Goal: Use online tool/utility: Use online tool/utility

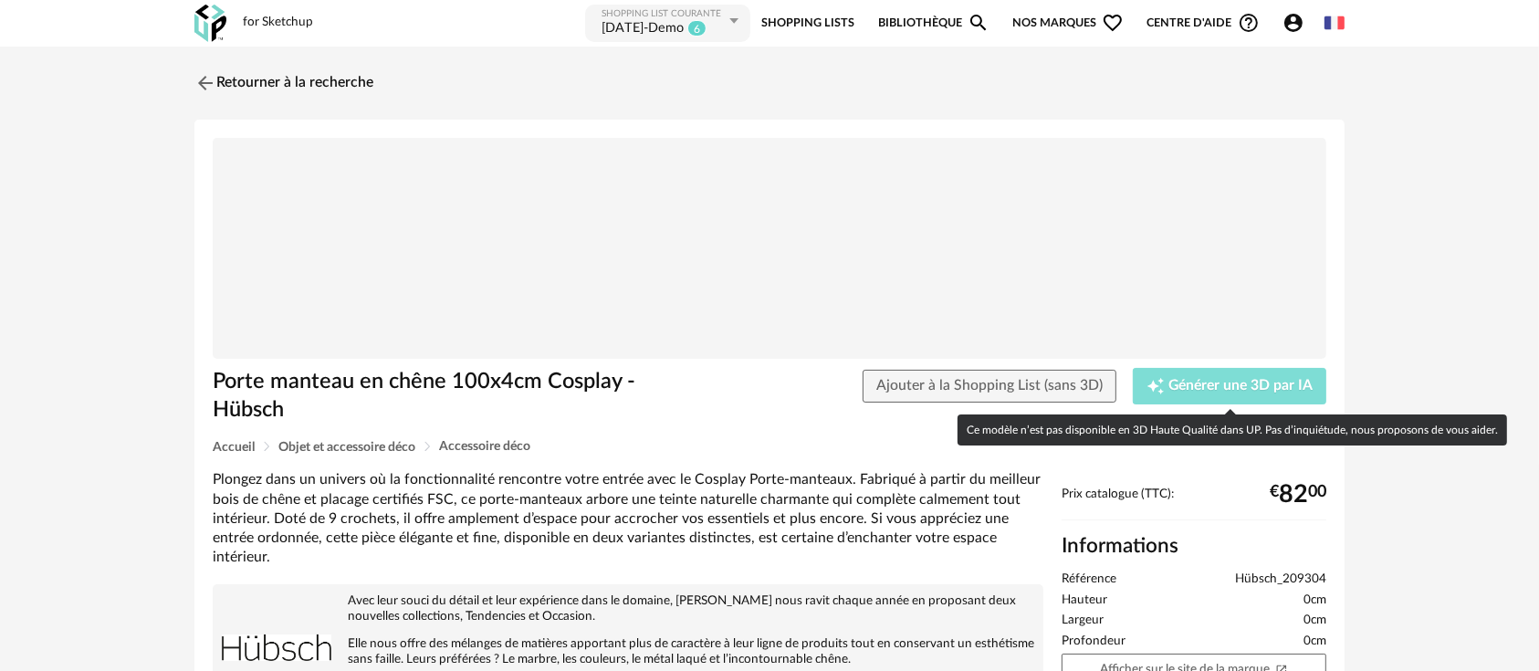
click at [1174, 382] on span "Générer une 3D par IA" at bounding box center [1240, 386] width 144 height 15
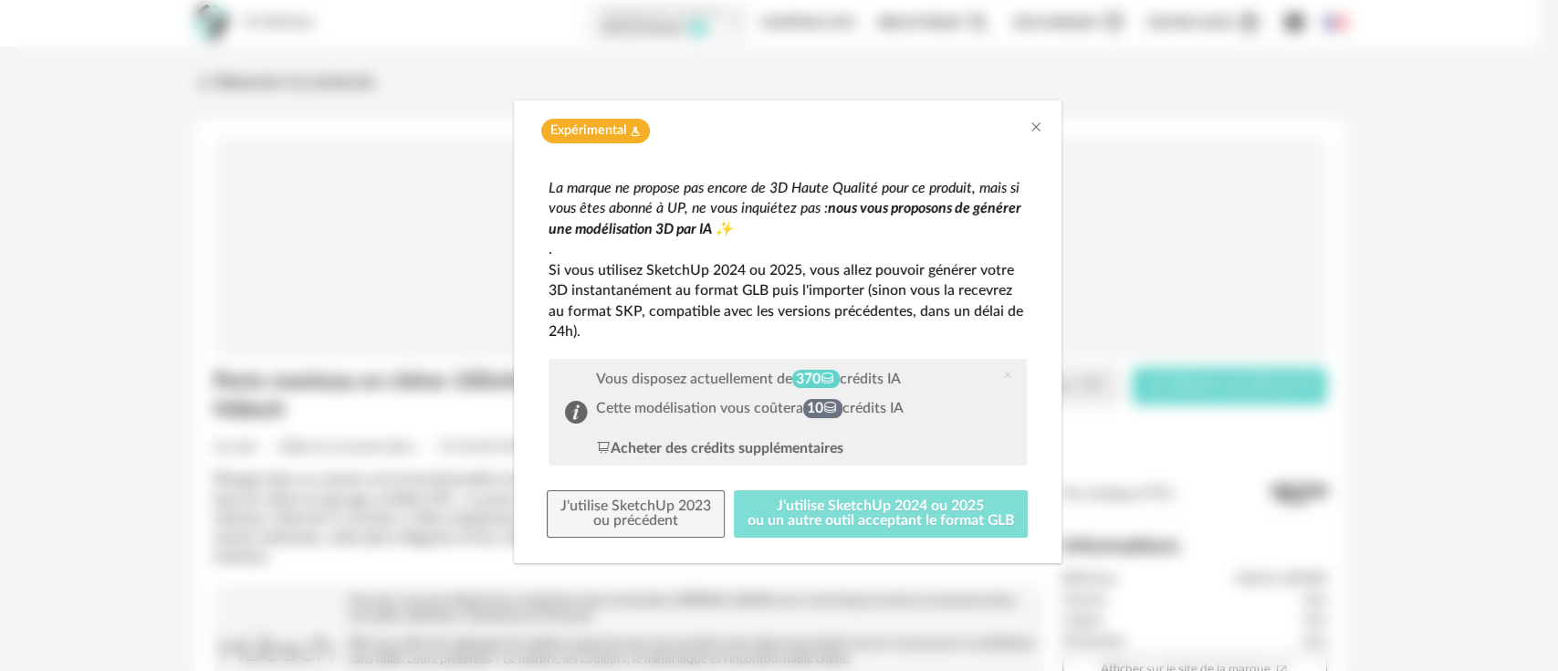
click at [810, 507] on button "J'utilise SketchUp 2024 ou 2025 ou un autre outil acceptant le format GLB" at bounding box center [881, 513] width 294 height 47
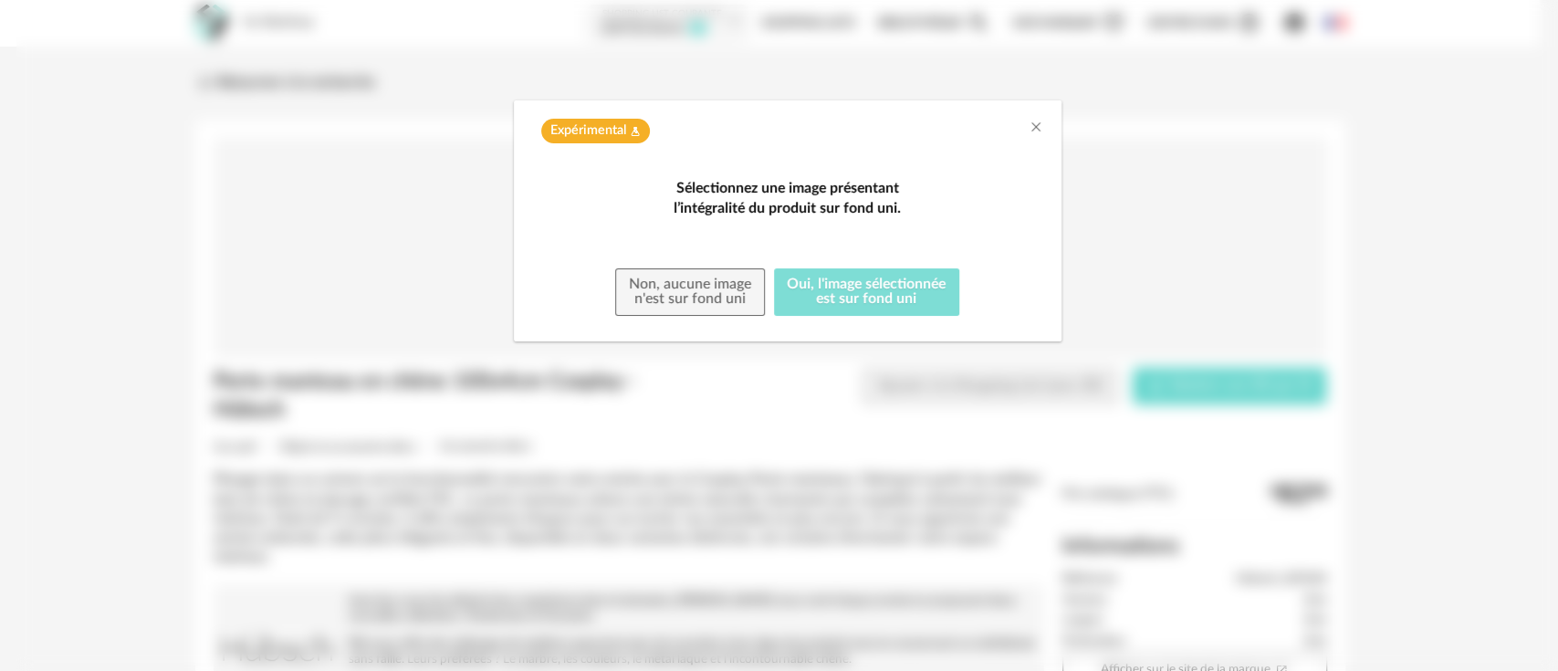
click at [815, 316] on button "Oui, l'image sélectionnée est sur fond uni" at bounding box center [867, 291] width 186 height 47
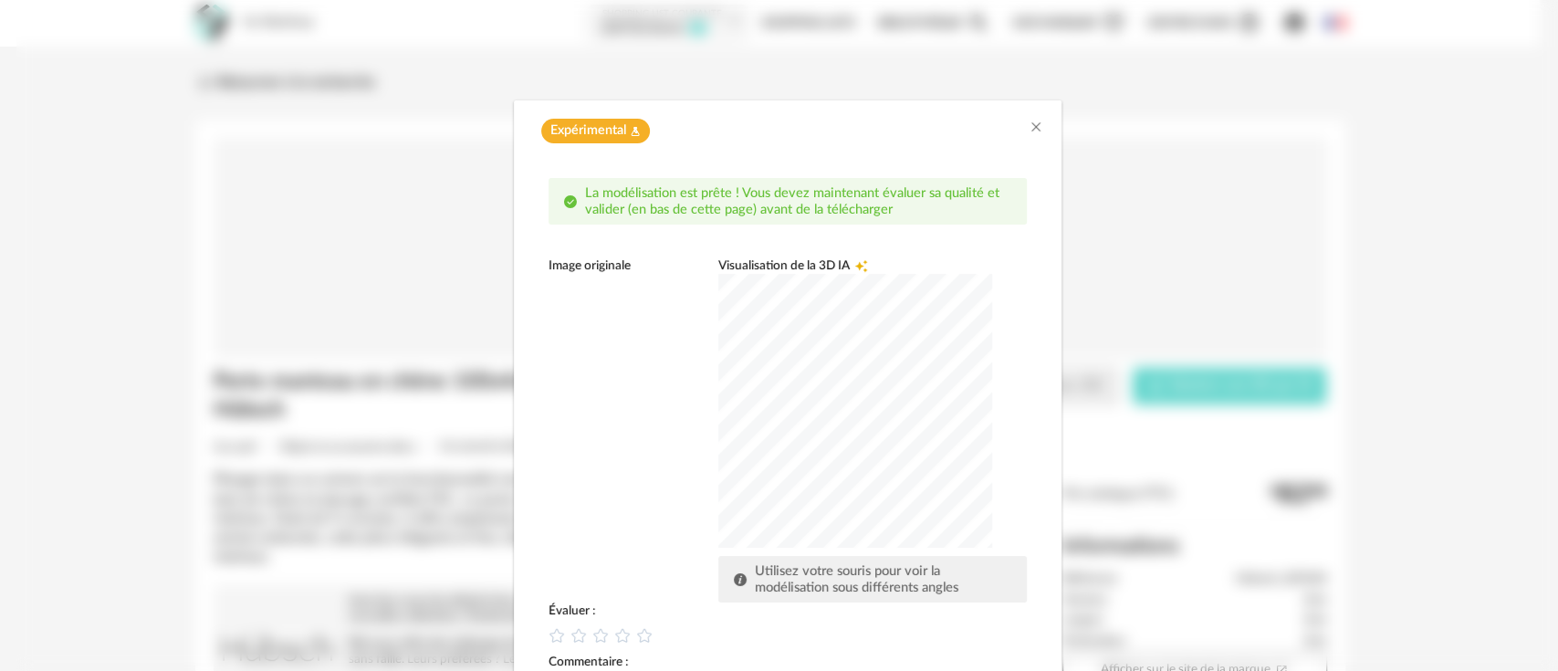
click at [897, 405] on div "dialog" at bounding box center [855, 411] width 274 height 274
click at [840, 464] on div "dialog" at bounding box center [855, 411] width 274 height 274
click at [829, 463] on div "dialog" at bounding box center [855, 411] width 274 height 274
click at [812, 489] on div "dialog" at bounding box center [855, 411] width 274 height 274
click at [875, 427] on div "dialog" at bounding box center [855, 411] width 274 height 274
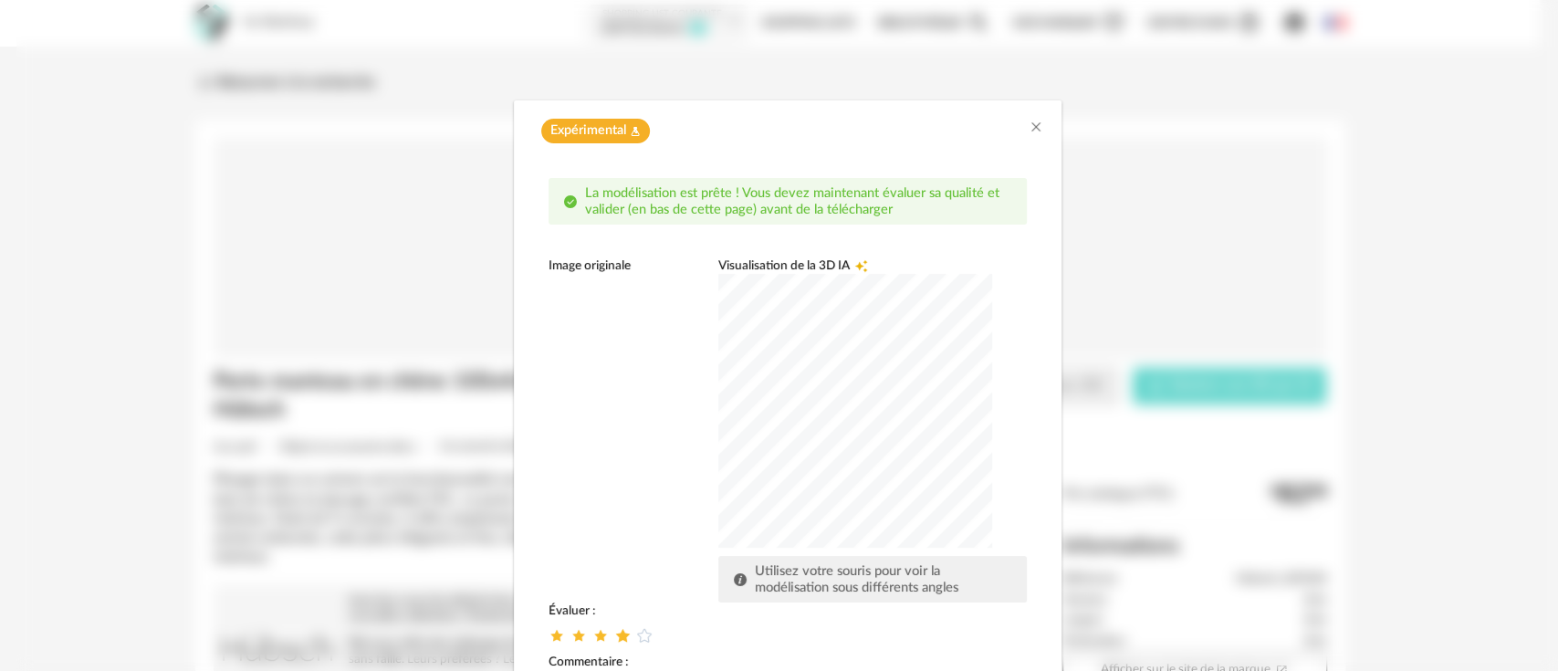
click at [613, 642] on icon "dialog" at bounding box center [621, 635] width 19 height 19
click at [642, 522] on div "Image originale Visualisation de la 3D IA Creation icon Utilisez votre souris p…" at bounding box center [787, 429] width 478 height 345
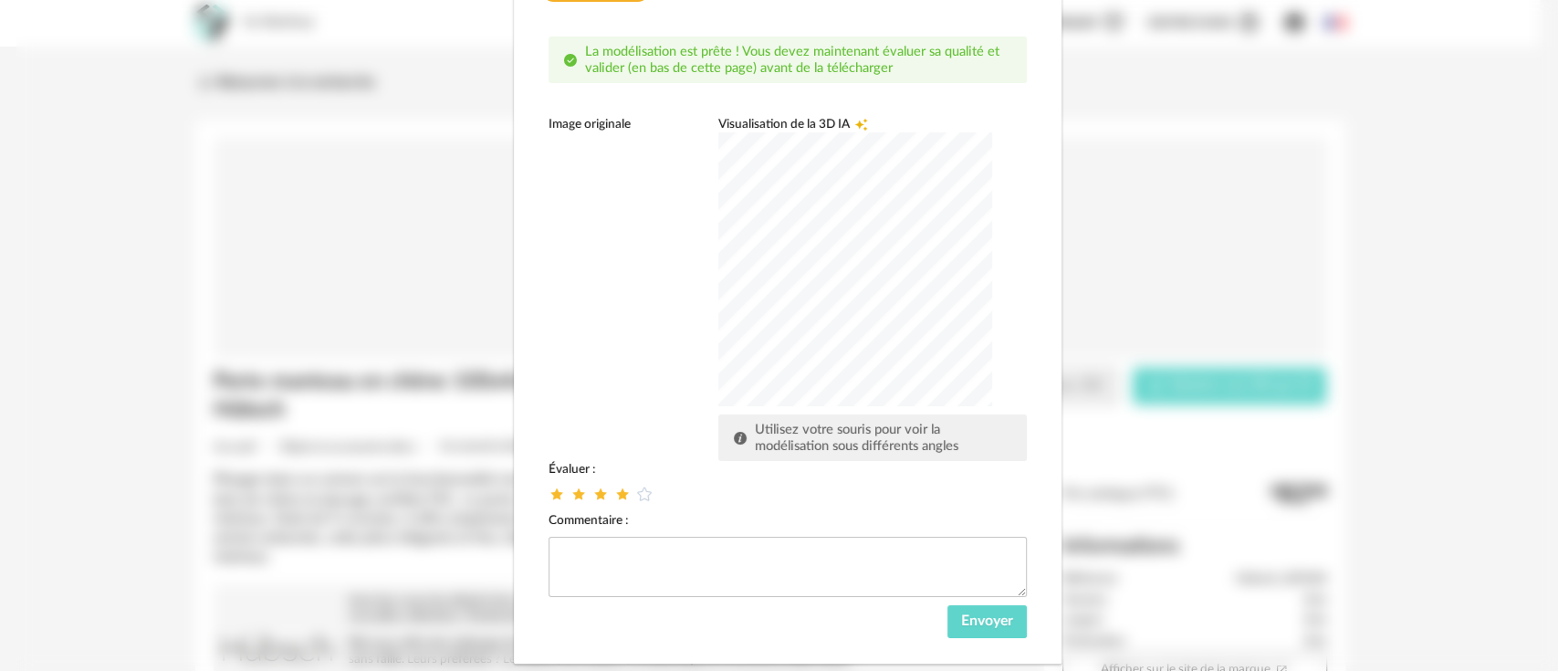
scroll to position [179, 0]
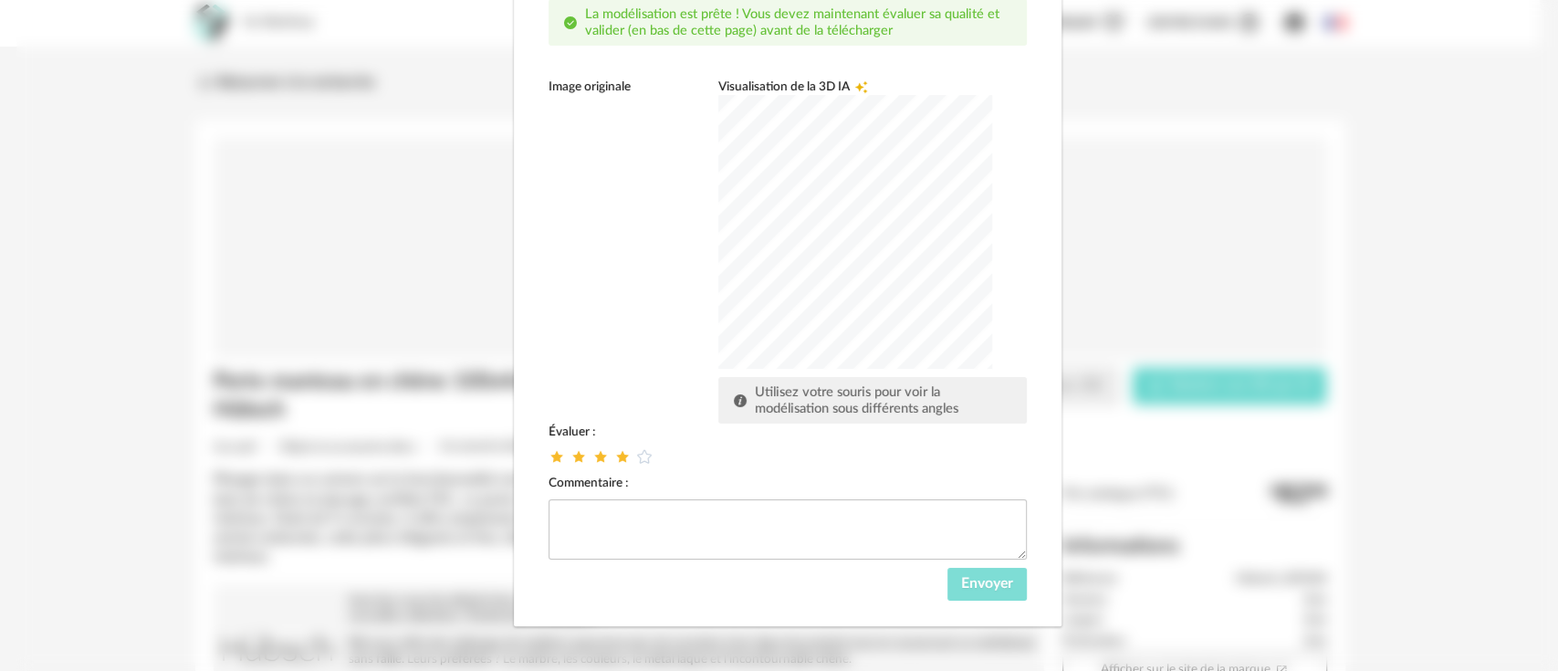
click at [961, 578] on span "Envoyer" at bounding box center [987, 583] width 52 height 15
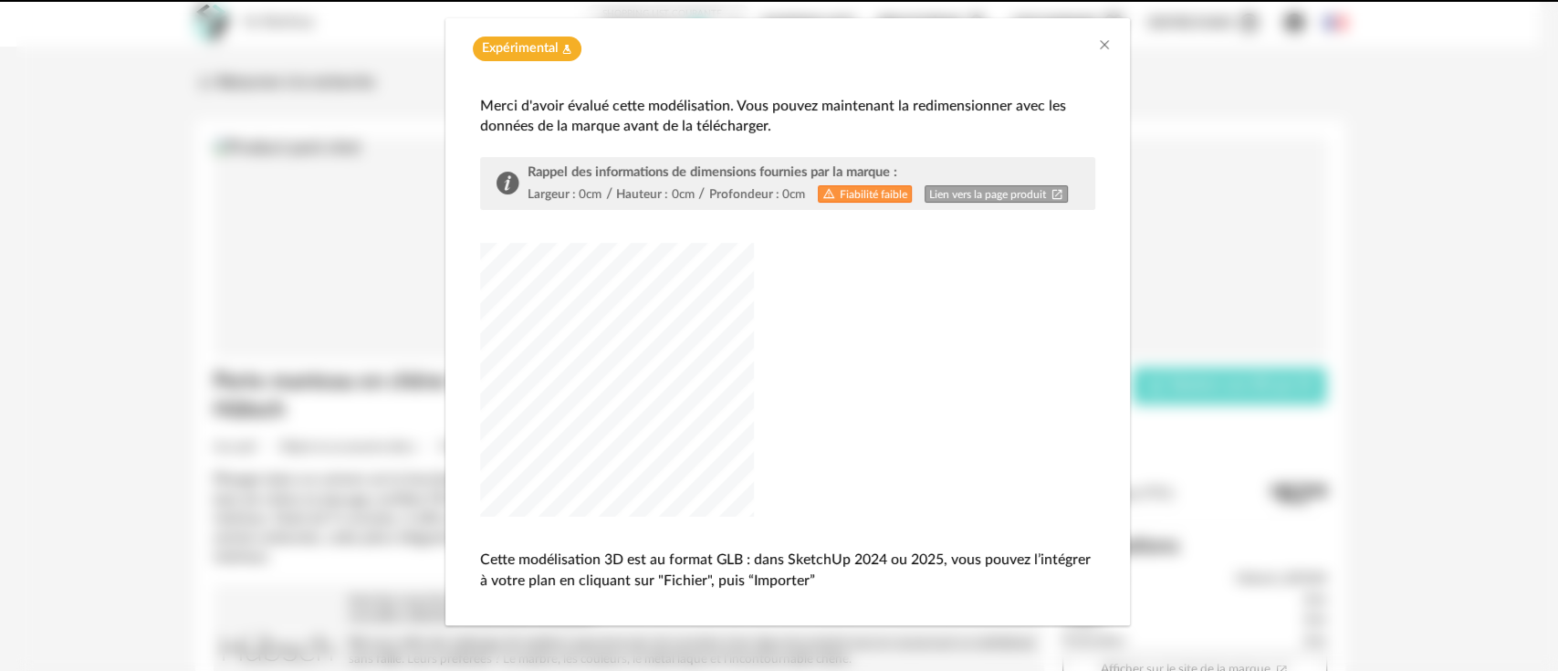
scroll to position [81, 0]
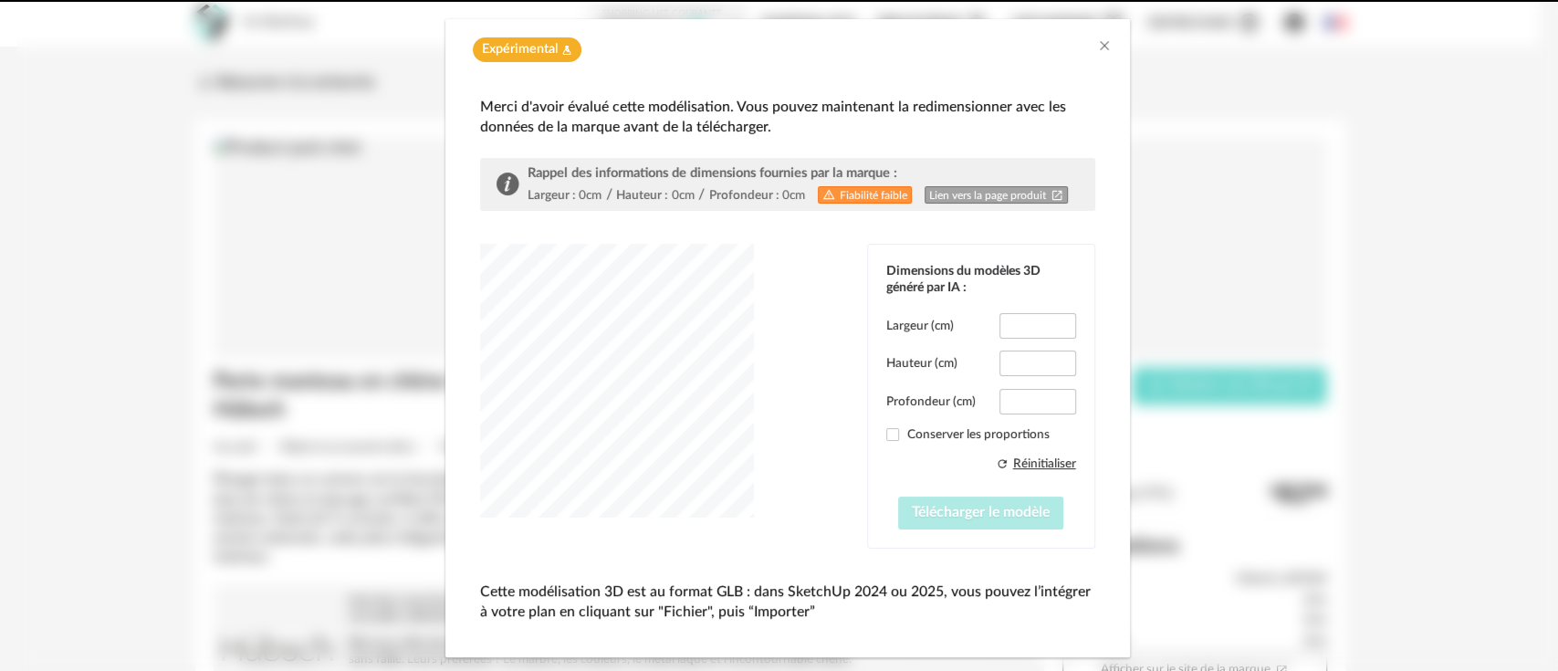
type input "*****"
type input "****"
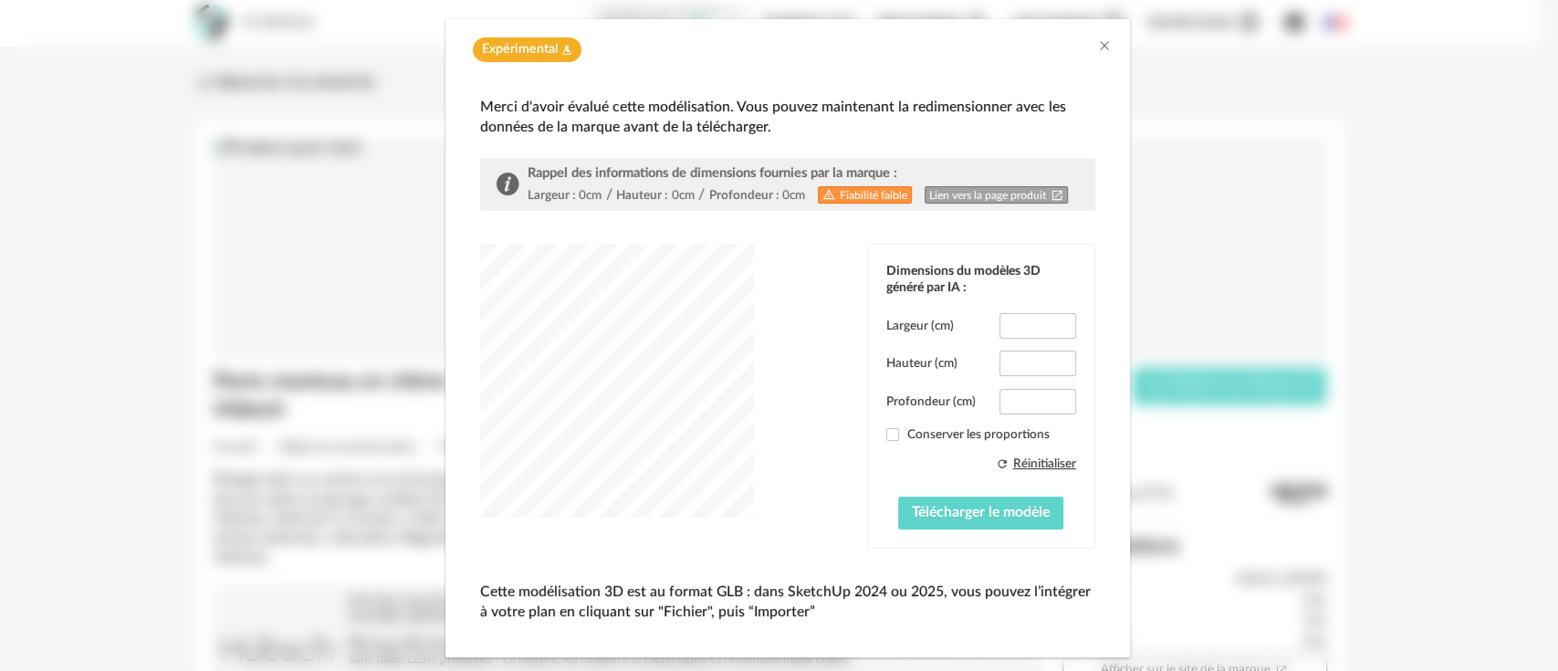
click at [959, 195] on link "Lien vers la page produit Open In New icon" at bounding box center [996, 194] width 144 height 17
drag, startPoint x: 1002, startPoint y: 323, endPoint x: 1030, endPoint y: 325, distance: 28.3
click at [1030, 325] on input "*****" at bounding box center [1037, 326] width 76 height 26
type input "***"
drag, startPoint x: 1002, startPoint y: 357, endPoint x: 1044, endPoint y: 357, distance: 42.0
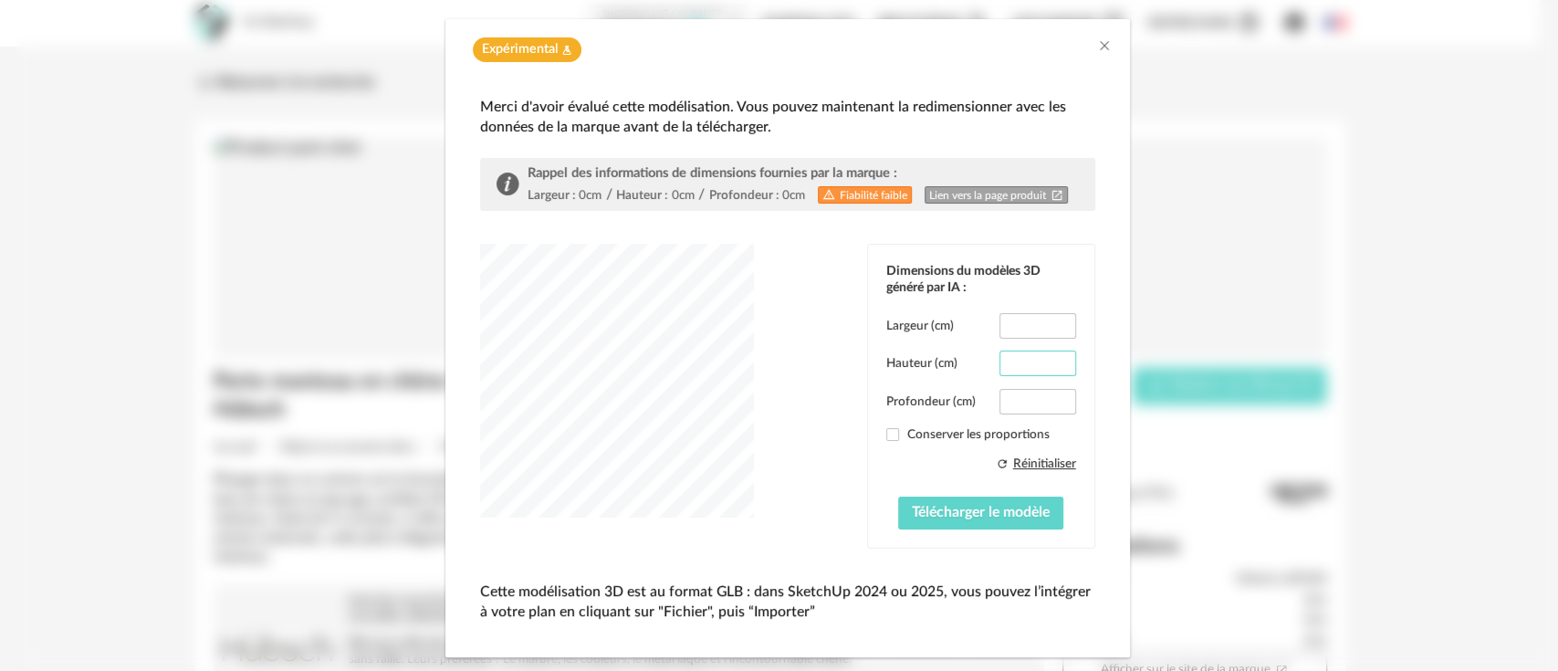
click at [1044, 357] on input "****" at bounding box center [1037, 363] width 76 height 26
type input "*"
drag, startPoint x: 1000, startPoint y: 397, endPoint x: 1042, endPoint y: 398, distance: 42.0
click at [1042, 398] on input "****" at bounding box center [1037, 402] width 76 height 26
click at [754, 405] on div "dialog" at bounding box center [617, 381] width 274 height 274
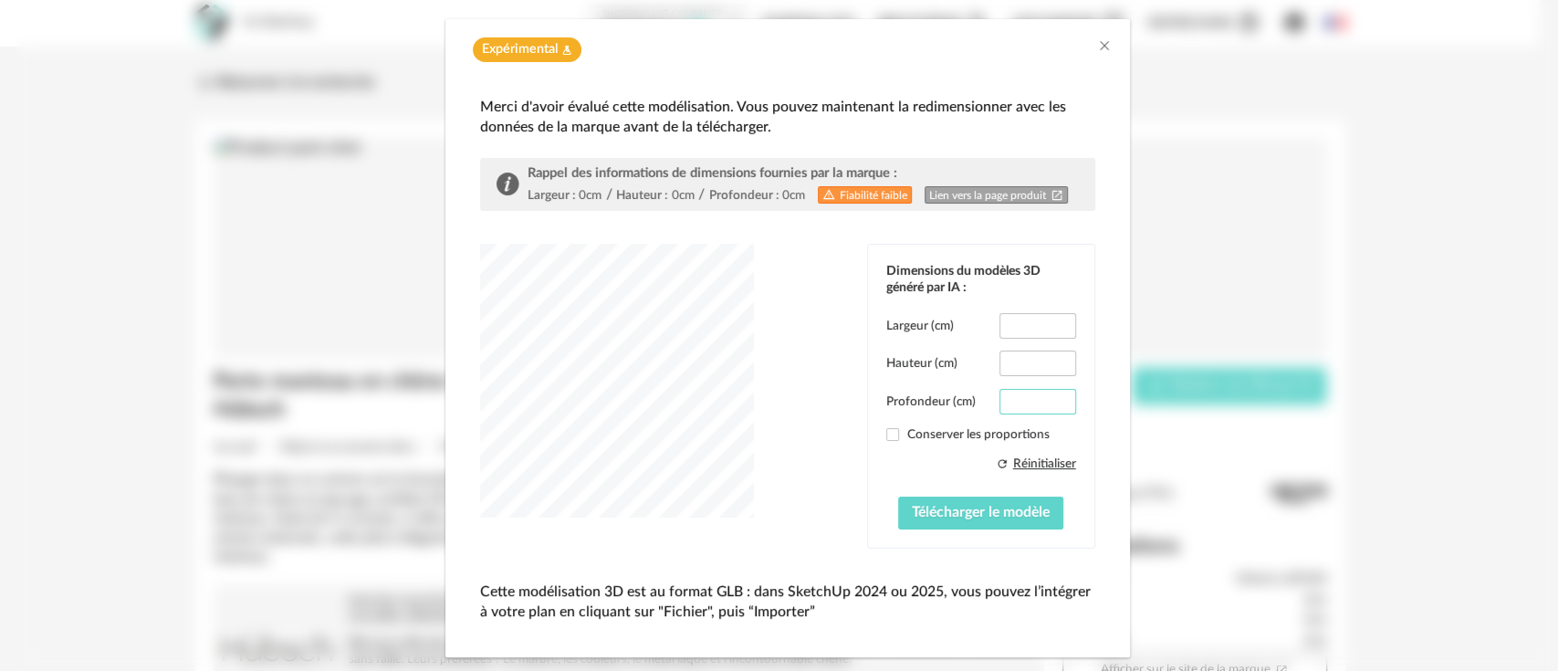
drag, startPoint x: 1026, startPoint y: 402, endPoint x: 998, endPoint y: 398, distance: 27.6
click at [999, 398] on input "*" at bounding box center [1037, 402] width 76 height 26
type input "*"
click at [526, 490] on div "dialog" at bounding box center [617, 381] width 274 height 274
click at [914, 522] on button "Télécharger le modèle" at bounding box center [980, 512] width 165 height 33
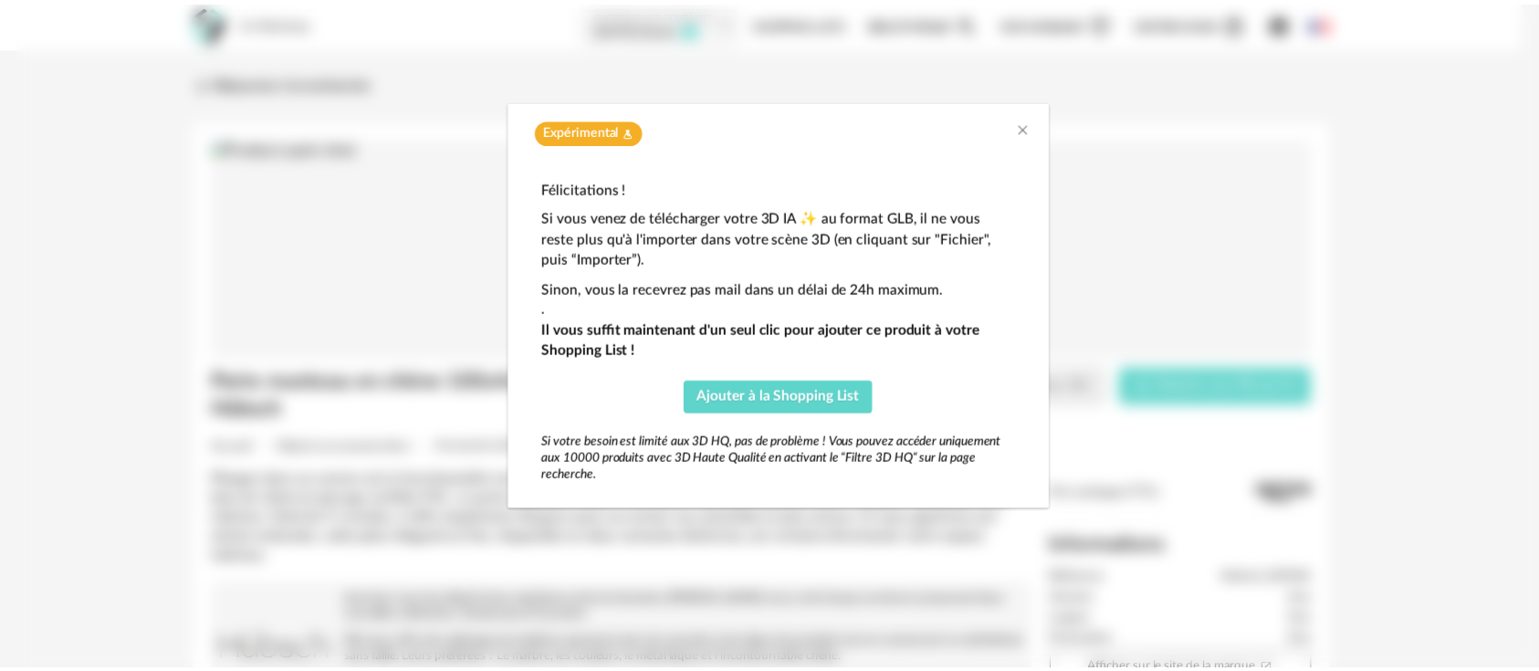
scroll to position [0, 0]
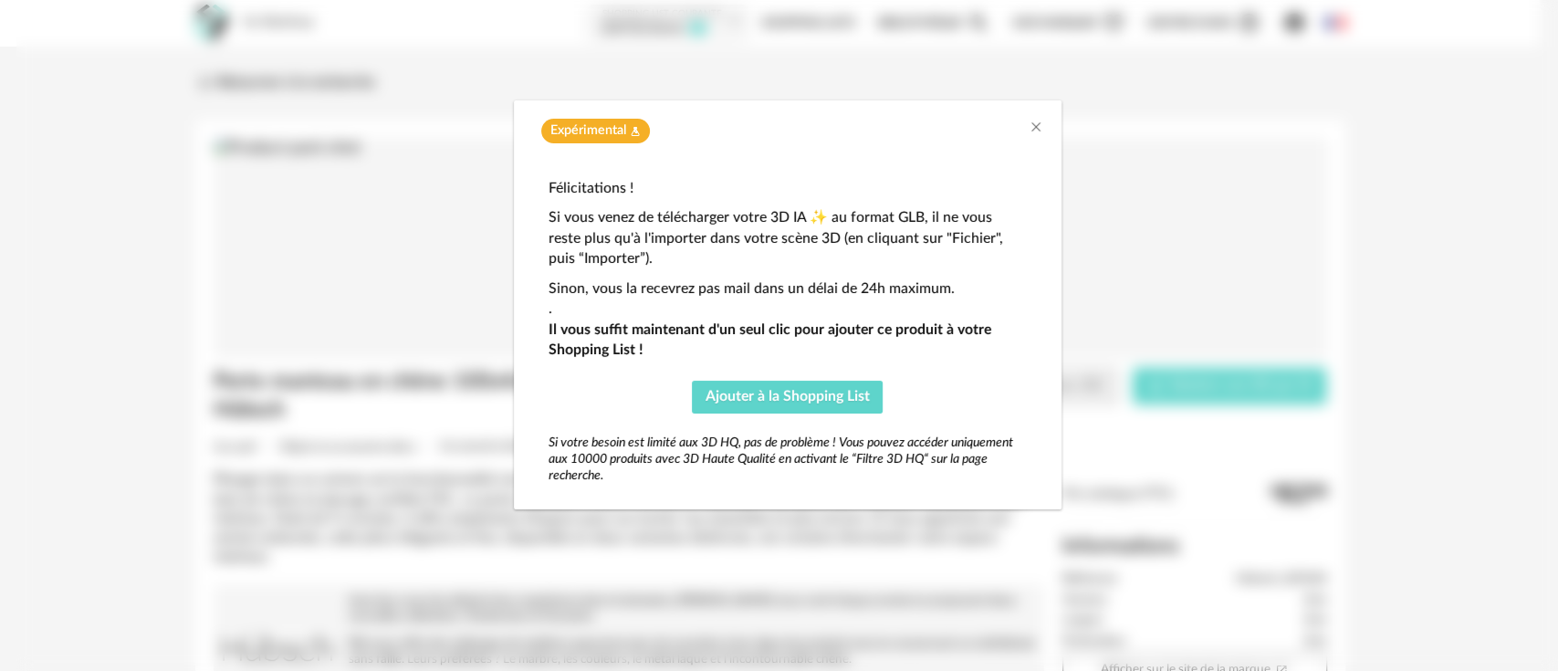
click at [1030, 115] on div "Expérimental Flask icon" at bounding box center [788, 126] width 548 height 52
click at [1041, 132] on icon "Close" at bounding box center [1035, 127] width 15 height 15
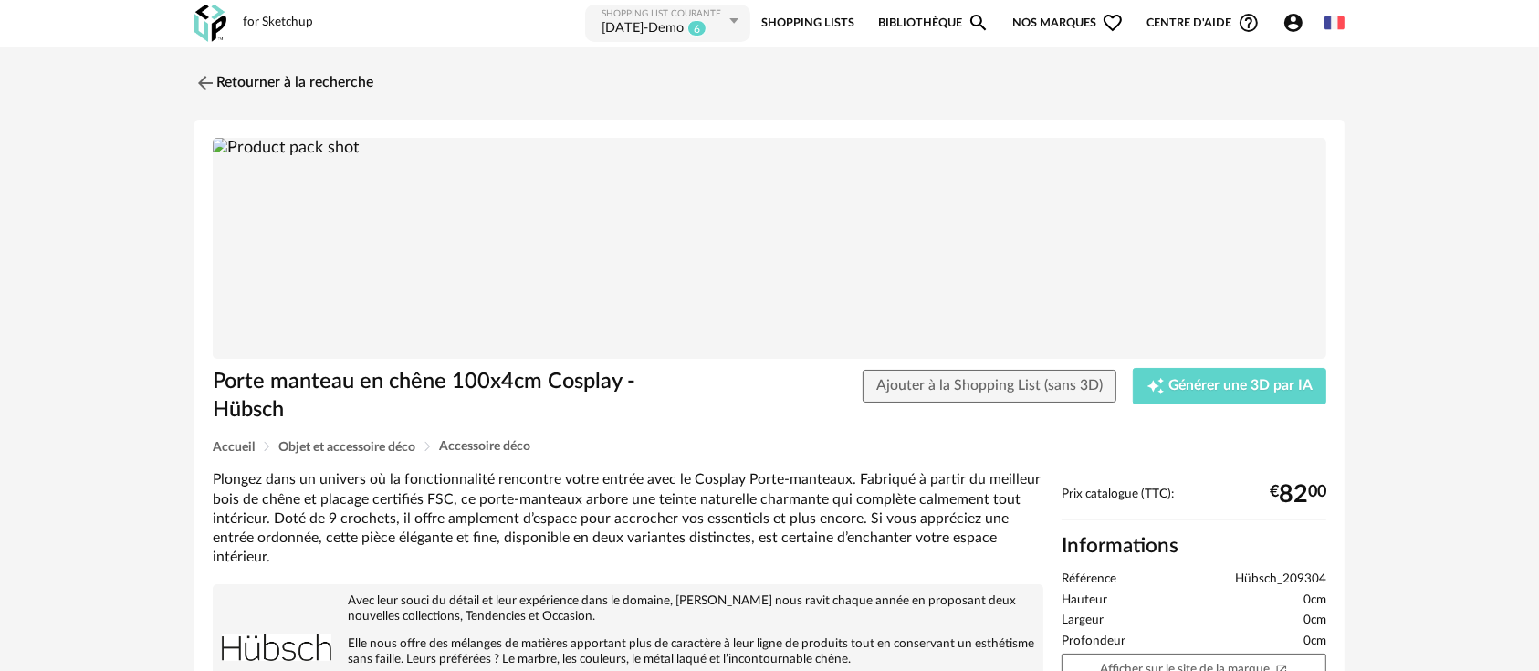
click at [746, 260] on img at bounding box center [769, 249] width 1113 height 222
click at [1248, 571] on span "Hübsch_209304" at bounding box center [1280, 579] width 91 height 16
click at [1243, 571] on span "Hübsch_209304" at bounding box center [1280, 579] width 91 height 16
click at [1241, 575] on span "Hübsch_209304" at bounding box center [1280, 579] width 91 height 16
copy span "Hübsch_209304"
